Goal: Use online tool/utility

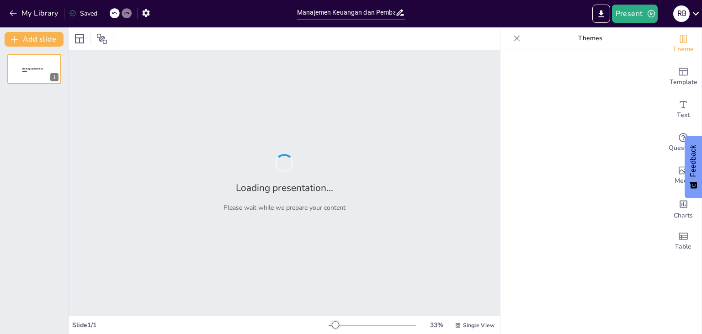
type input "Manajemen Keuangan dan Pembayaran SPP Mahasiswa Politeknik"
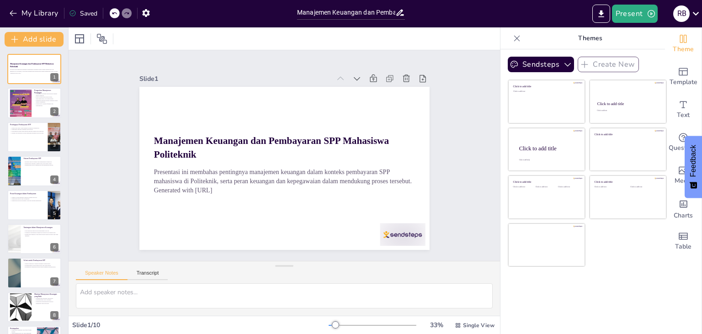
scroll to position [0, 0]
click at [28, 104] on div at bounding box center [20, 103] width 28 height 28
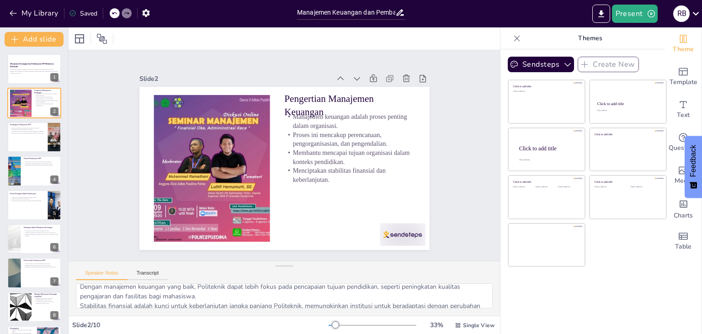
scroll to position [59, 0]
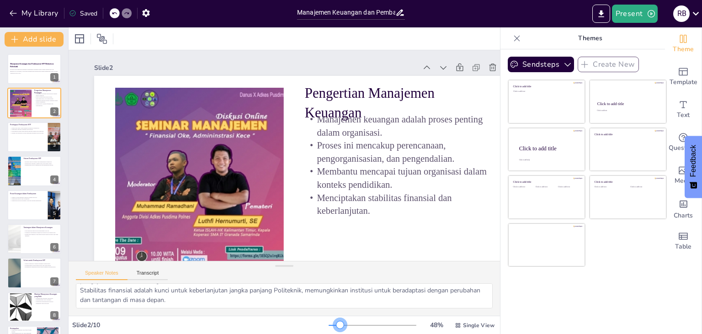
drag, startPoint x: 337, startPoint y: 324, endPoint x: 341, endPoint y: 326, distance: 4.9
click at [341, 326] on div at bounding box center [340, 324] width 7 height 7
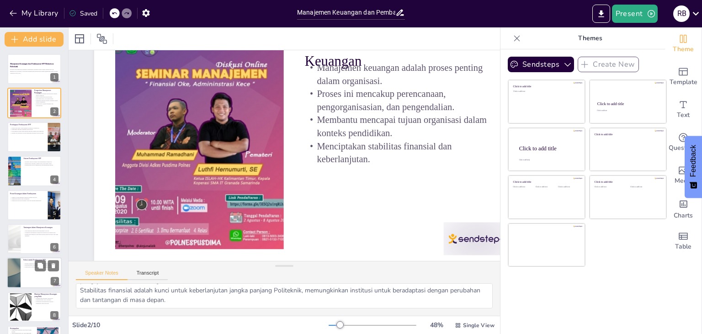
scroll to position [52, 0]
click at [14, 273] on div at bounding box center [13, 273] width 55 height 31
type textarea "Edukasi yang baik akan membekali mahasiswa dengan pengetahuan yang diperlukan u…"
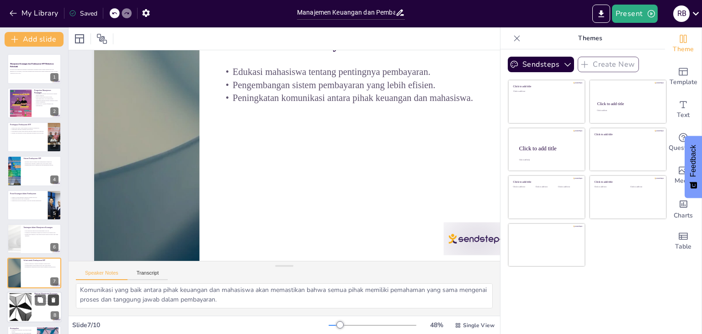
scroll to position [40, 0]
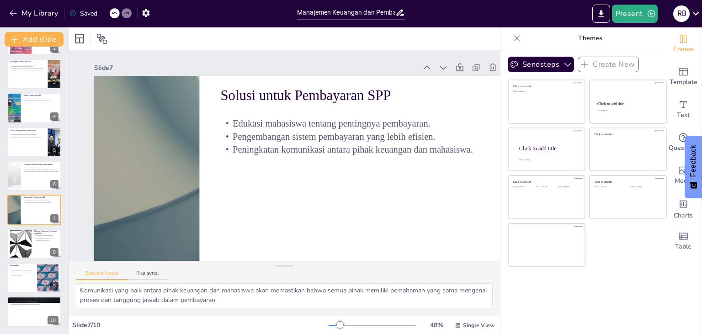
click at [80, 12] on div "Saved" at bounding box center [83, 13] width 28 height 9
click at [91, 14] on div "Saved" at bounding box center [83, 13] width 28 height 9
click at [74, 12] on icon at bounding box center [73, 14] width 6 height 6
click at [602, 14] on icon "Export to PowerPoint" at bounding box center [601, 13] width 5 height 7
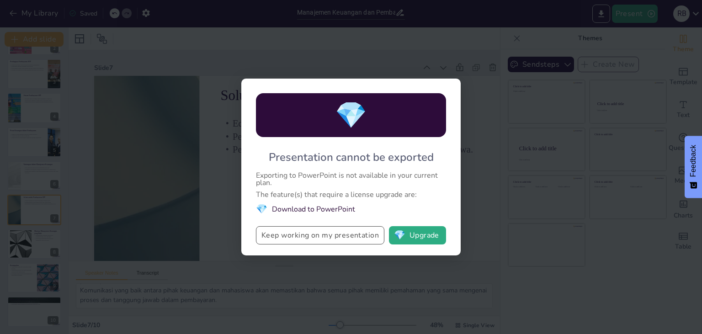
click at [345, 238] on button "Keep working on my presentation" at bounding box center [320, 235] width 128 height 18
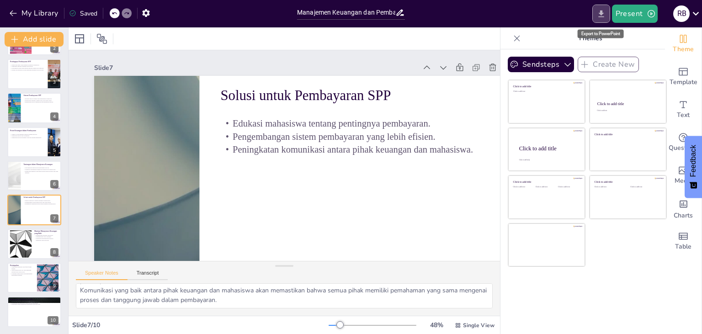
click at [599, 16] on icon "Export to PowerPoint" at bounding box center [602, 14] width 10 height 10
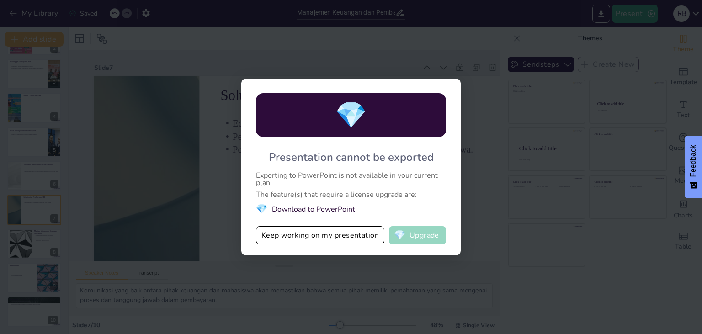
click at [423, 236] on button "💎 Upgrade" at bounding box center [417, 235] width 57 height 18
